Goal: Communication & Community: Answer question/provide support

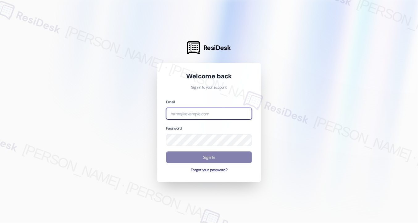
click at [211, 113] on input "email" at bounding box center [209, 114] width 86 height 12
type input "automated-surveys-kcb_lincoln-[PERSON_NAME].[PERSON_NAME]@kcb_[DOMAIN_NAME]"
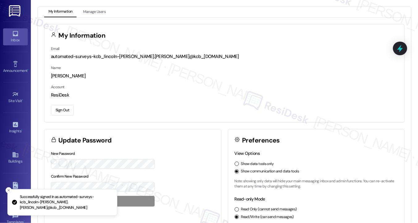
click at [12, 39] on div "Inbox" at bounding box center [15, 40] width 31 height 6
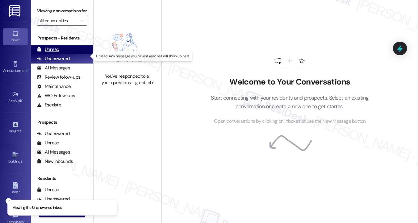
click at [40, 52] on icon at bounding box center [39, 49] width 5 height 5
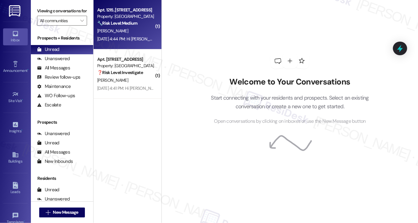
click at [132, 36] on div "[DATE] 4:44 PM: Hi [PERSON_NAME]! We sincerely apologize for any inconvenience …" at bounding box center [126, 39] width 58 height 8
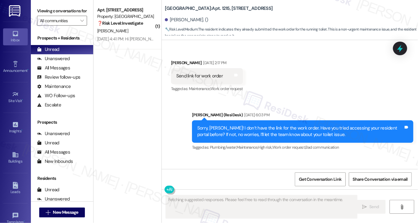
scroll to position [7035, 0]
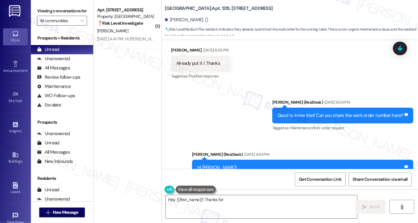
click at [285, 119] on div "Good to know that! Can you share the work order number here?" at bounding box center [341, 115] width 126 height 6
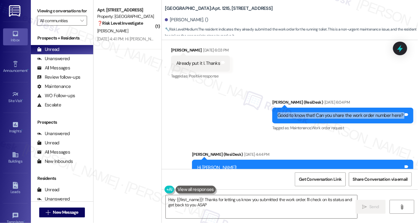
click at [285, 119] on div "Good to know that! Can you share the work order number here?" at bounding box center [341, 115] width 126 height 6
type textarea "Hey {{first_name}}! Thanks for letting us know you submitted the work order. I'…"
click at [307, 119] on div "Good to know that! Can you share the work order number here?" at bounding box center [341, 115] width 126 height 6
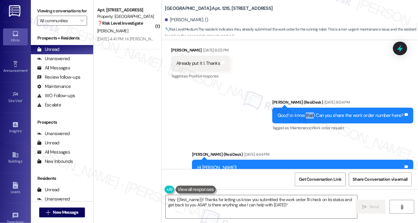
click at [307, 119] on div "Good to know that! Can you share the work order number here?" at bounding box center [341, 115] width 126 height 6
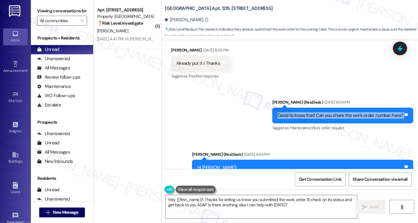
click at [307, 119] on div "Good to know that! Can you share the work order number here?" at bounding box center [341, 115] width 126 height 6
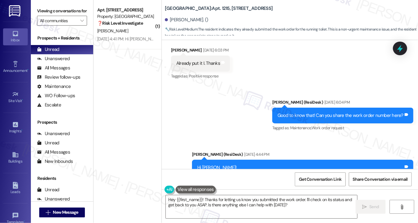
click at [199, 67] on div "Already put it I. Thanks" at bounding box center [198, 63] width 44 height 6
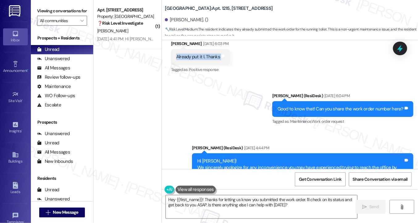
scroll to position [6973, 0]
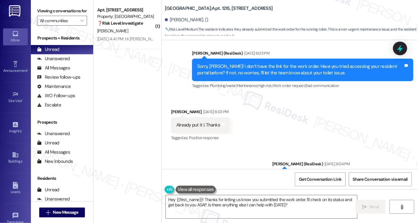
click at [243, 77] on div "Sorry, [PERSON_NAME]! I don’t have the link for the work order. Have you tried …" at bounding box center [300, 69] width 206 height 13
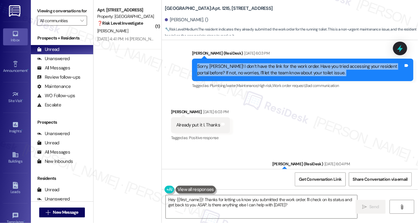
click at [243, 77] on div "Sorry, [PERSON_NAME]! I don’t have the link for the work order. Have you tried …" at bounding box center [300, 69] width 206 height 13
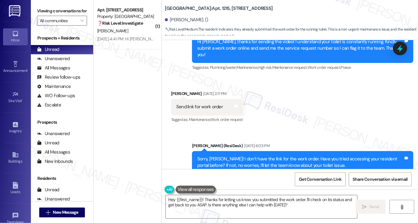
click at [262, 58] on div "Hi [PERSON_NAME], thanks for sending the video! I understand your toilet is con…" at bounding box center [300, 49] width 206 height 20
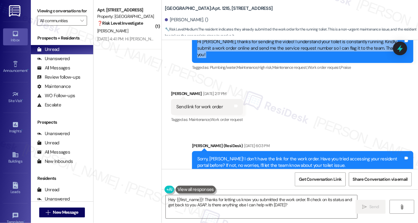
click at [262, 58] on div "Hi [PERSON_NAME], thanks for sending the video! I understand your toilet is con…" at bounding box center [300, 49] width 206 height 20
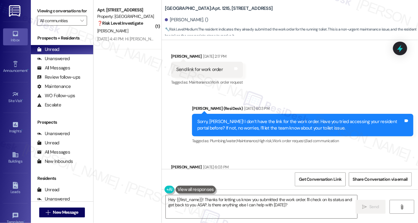
scroll to position [6973, 0]
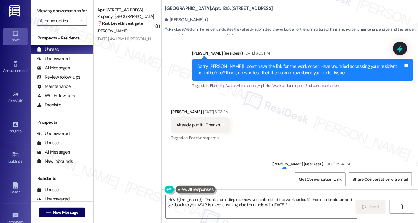
click at [261, 81] on div "Sorry, [PERSON_NAME]! I don’t have the link for the work order. Have you tried …" at bounding box center [302, 70] width 221 height 23
click at [237, 77] on div "Sorry, [PERSON_NAME]! I don’t have the link for the work order. Have you tried …" at bounding box center [300, 69] width 206 height 13
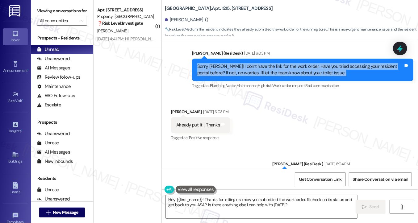
click at [237, 77] on div "Sorry, [PERSON_NAME]! I don’t have the link for the work order. Have you tried …" at bounding box center [300, 69] width 206 height 13
click at [233, 77] on div "Sorry, [PERSON_NAME]! I don’t have the link for the work order. Have you tried …" at bounding box center [300, 69] width 206 height 13
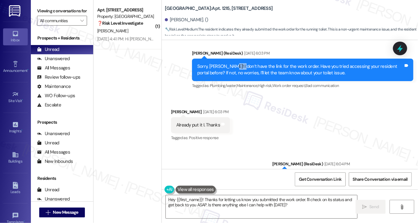
click at [233, 77] on div "Sorry, [PERSON_NAME]! I don’t have the link for the work order. Have you tried …" at bounding box center [300, 69] width 206 height 13
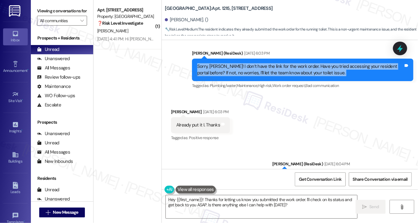
click at [233, 77] on div "Sorry, [PERSON_NAME]! I don’t have the link for the work order. Have you tried …" at bounding box center [300, 69] width 206 height 13
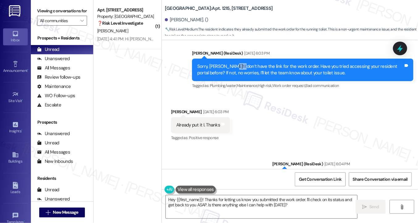
click at [233, 77] on div "Sorry, [PERSON_NAME]! I don’t have the link for the work order. Have you tried …" at bounding box center [300, 69] width 206 height 13
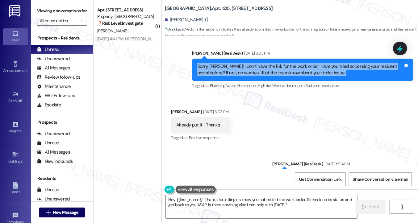
click at [233, 77] on div "Sorry, [PERSON_NAME]! I don’t have the link for the work order. Have you tried …" at bounding box center [300, 69] width 206 height 13
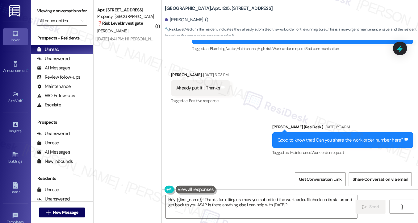
scroll to position [7097, 0]
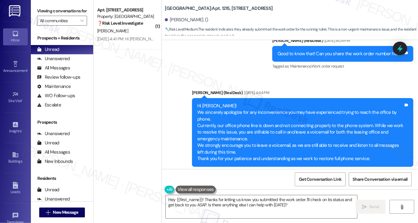
click at [306, 57] on div "Good to know that! Can you share the work order number here?" at bounding box center [341, 54] width 126 height 6
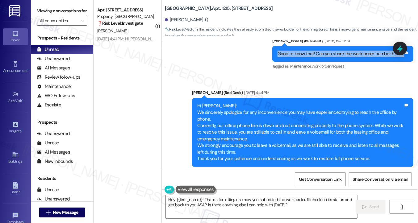
click at [306, 57] on div "Good to know that! Can you share the work order number here?" at bounding box center [341, 54] width 126 height 6
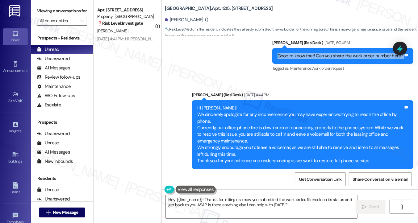
scroll to position [7066, 0]
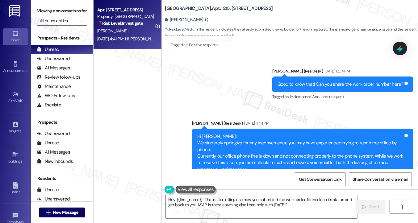
click at [128, 33] on div "[PERSON_NAME]" at bounding box center [126, 31] width 58 height 8
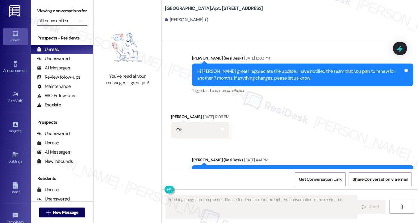
scroll to position [7954, 0]
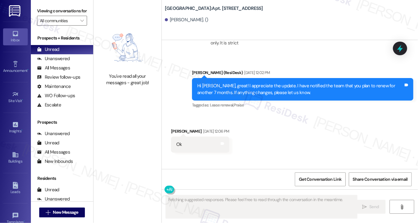
click at [242, 86] on div "Hi [PERSON_NAME], great! I appreciate the update. I have notified the team that…" at bounding box center [300, 89] width 206 height 13
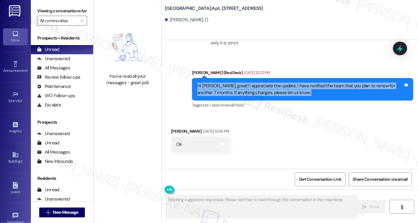
click at [242, 86] on div "Hi [PERSON_NAME], great! I appreciate the update. I have notified the team that…" at bounding box center [300, 89] width 206 height 13
click at [248, 91] on div "Hi [PERSON_NAME], great! I appreciate the update. I have notified the team that…" at bounding box center [300, 89] width 206 height 13
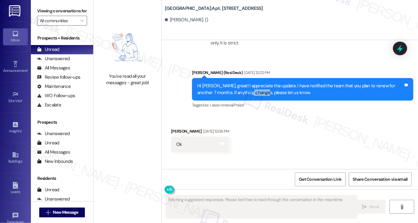
click at [248, 91] on div "Hi [PERSON_NAME], great! I appreciate the update. I have notified the team that…" at bounding box center [300, 89] width 206 height 13
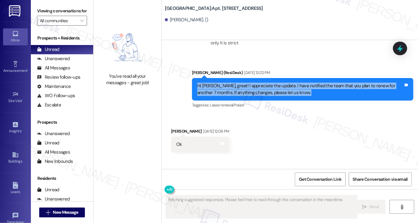
click at [248, 91] on div "Hi [PERSON_NAME], great! I appreciate the update. I have notified the team that…" at bounding box center [300, 89] width 206 height 13
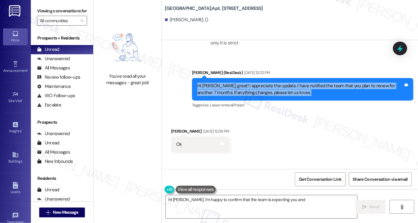
click at [283, 88] on div "Hi [PERSON_NAME], great! I appreciate the update. I have notified the team that…" at bounding box center [300, 89] width 206 height 13
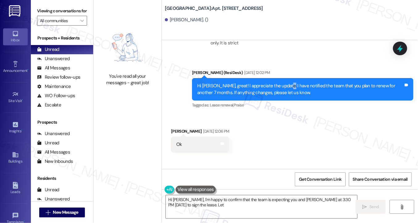
click at [283, 88] on div "Hi [PERSON_NAME], great! I appreciate the update. I have notified the team that…" at bounding box center [300, 89] width 206 height 13
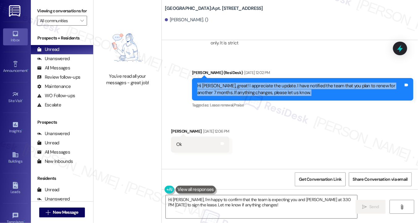
click at [283, 88] on div "Hi [PERSON_NAME], great! I appreciate the update. I have notified the team that…" at bounding box center [300, 89] width 206 height 13
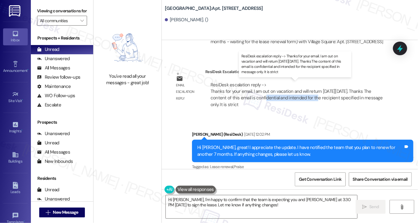
drag, startPoint x: 251, startPoint y: 94, endPoint x: 304, endPoint y: 95, distance: 52.8
click at [304, 95] on div "ResiDesk escalation reply -> Thanks for your email. I am out on vacation and wi…" at bounding box center [297, 95] width 172 height 26
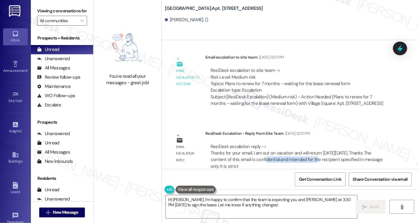
scroll to position [7800, 0]
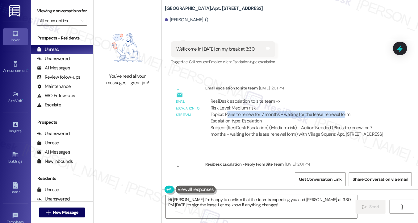
drag, startPoint x: 225, startPoint y: 107, endPoint x: 341, endPoint y: 107, distance: 115.5
click at [341, 107] on div "ResiDesk escalation to site team -> Risk Level: Medium risk Topics: Plans to re…" at bounding box center [299, 111] width 177 height 27
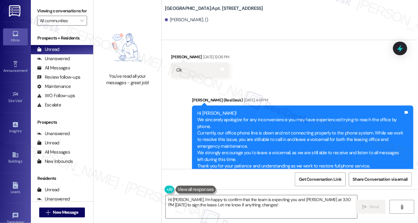
scroll to position [8047, 0]
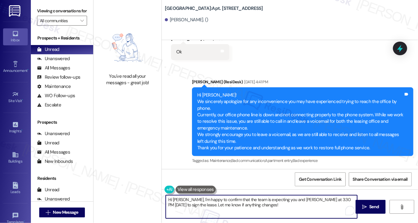
drag, startPoint x: 253, startPoint y: 205, endPoint x: 233, endPoint y: 192, distance: 24.2
click at [195, 199] on textarea "Hi [PERSON_NAME], I'm happy to confirm that the team is expecting you and [PERS…" at bounding box center [261, 206] width 191 height 23
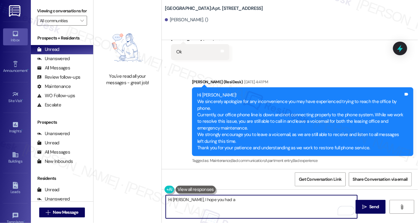
click at [245, 203] on textarea "Hi [PERSON_NAME], I hope you had a" at bounding box center [261, 206] width 191 height 23
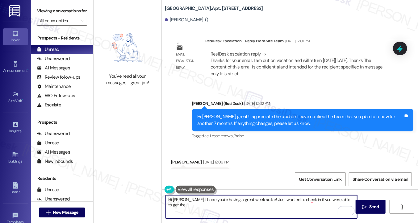
scroll to position [8016, 0]
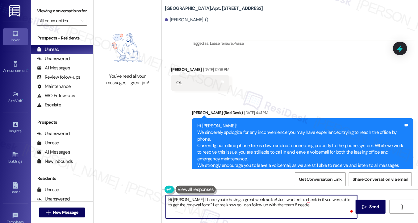
type textarea "Hi [PERSON_NAME], I hope you're having a great week so far! Just wanted to chec…"
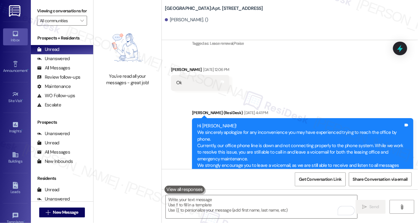
click at [46, 11] on label "Viewing conversations for" at bounding box center [62, 11] width 50 height 10
click at [227, 211] on textarea "To enrich screen reader interactions, please activate Accessibility in Grammarl…" at bounding box center [261, 206] width 191 height 23
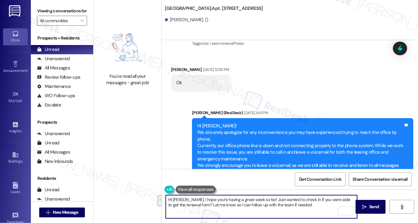
click at [227, 210] on textarea "Hi [PERSON_NAME], I hope you're having a great week so far! Just wanted to chec…" at bounding box center [261, 206] width 191 height 23
drag, startPoint x: 304, startPoint y: 207, endPoint x: 195, endPoint y: 195, distance: 109.7
click at [195, 195] on div "Hi [PERSON_NAME], I hope you're having a great week so far! Just wanted to chec…" at bounding box center [290, 213] width 256 height 46
paste textarea "I just wanted to follow up to see if you were able to receive the renewal form.…"
click at [253, 205] on textarea "Hi [PERSON_NAME], I hope you're having a great week so far! I just wanted to fo…" at bounding box center [261, 206] width 191 height 23
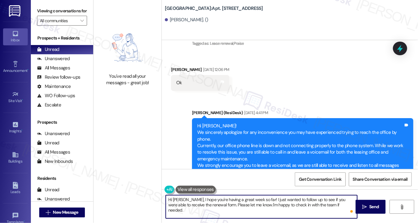
type textarea "Hi [PERSON_NAME], I hope you're having a great week so far! I just wanted to fo…"
click at [337, 202] on textarea "Hi [PERSON_NAME], I hope you're having a great week so far! I just wanted to fo…" at bounding box center [261, 206] width 191 height 23
click at [339, 204] on textarea "Hi [PERSON_NAME], I hope you're having a great week so far! I just wanted to fo…" at bounding box center [261, 206] width 191 height 23
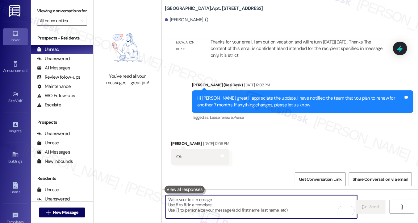
scroll to position [8096, 0]
